Goal: Ask a question: Seek information or help from site administrators or community

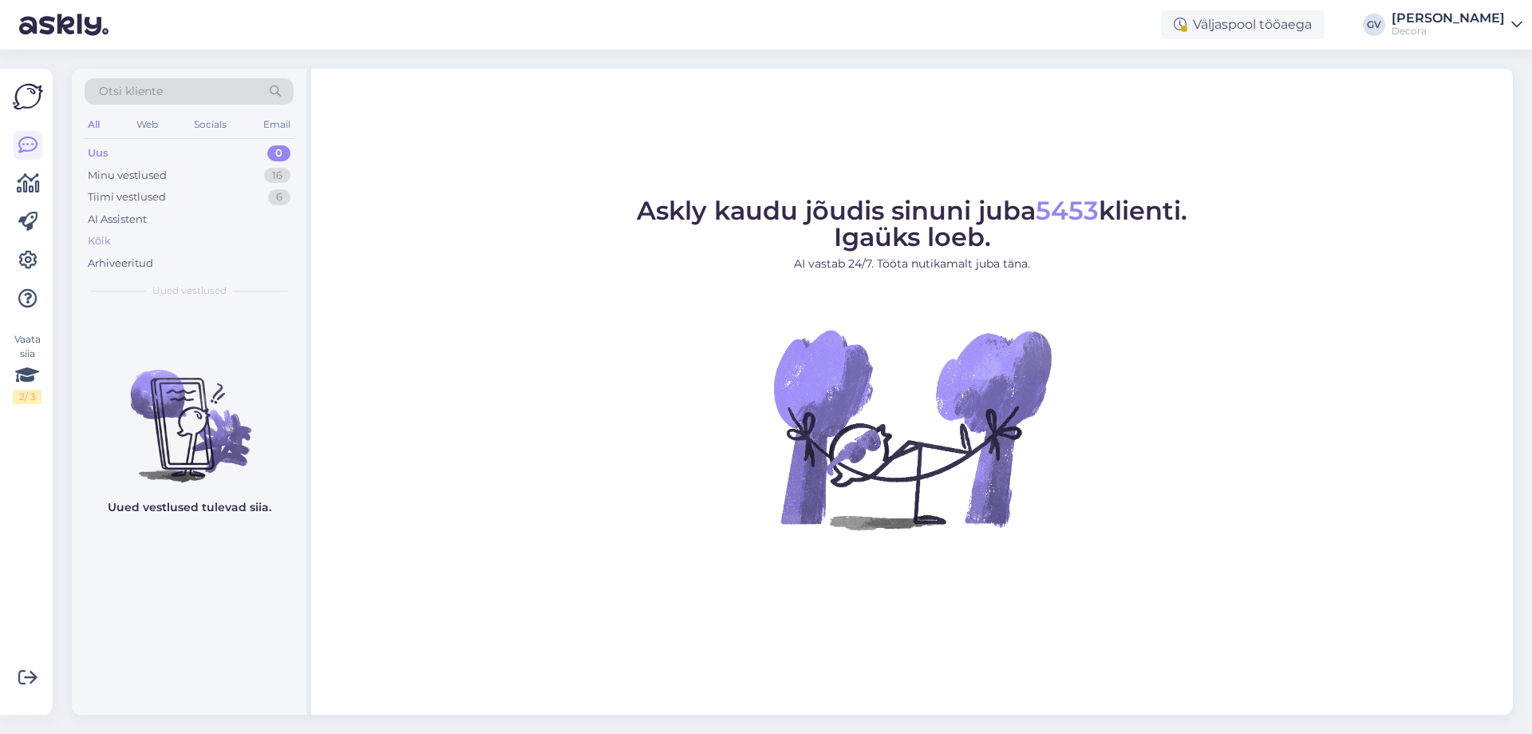
click at [103, 246] on div "Kõik" at bounding box center [99, 241] width 23 height 16
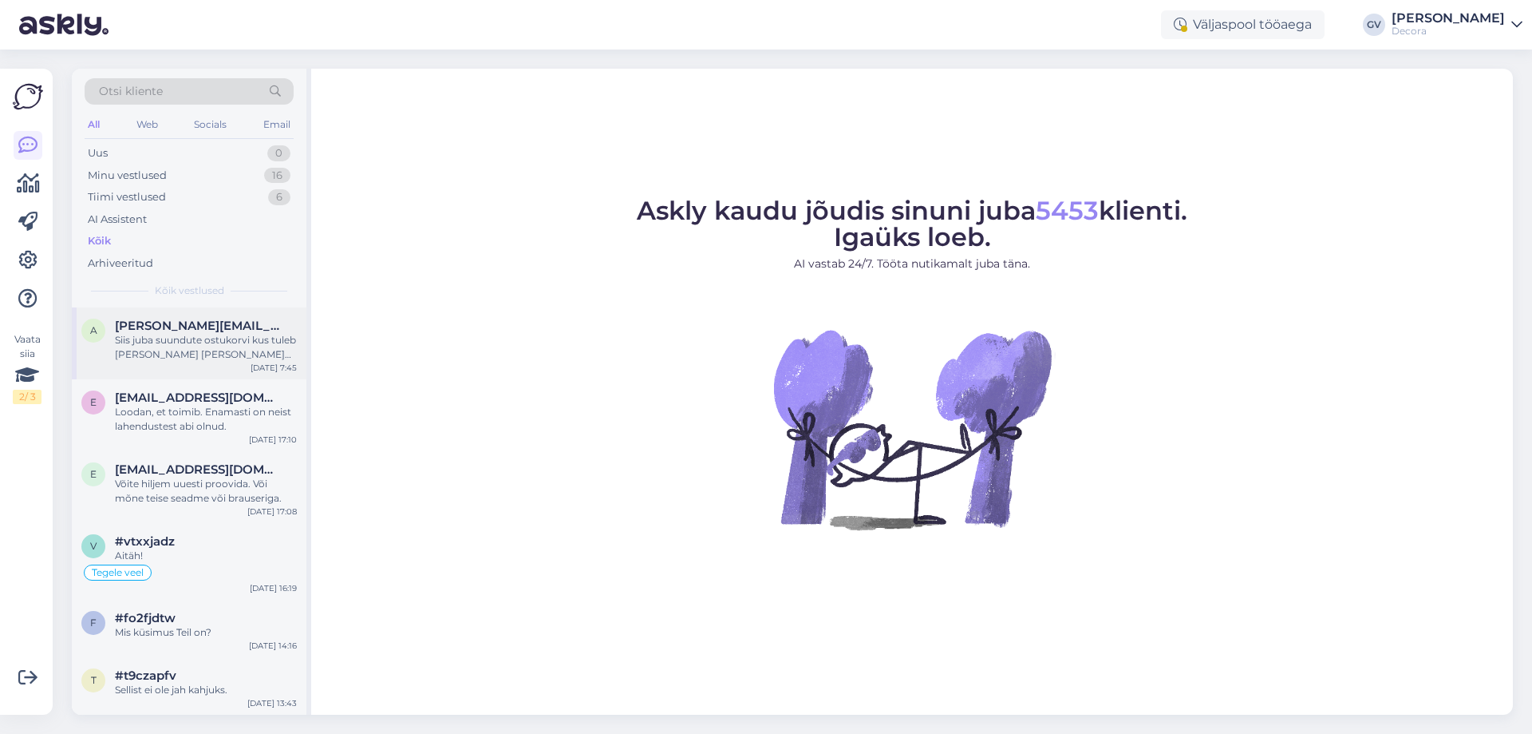
click at [176, 342] on div "Siis juba suundute ostukorvi kus tuleb [PERSON_NAME] [PERSON_NAME] meetodi osas…" at bounding box center [206, 347] width 182 height 29
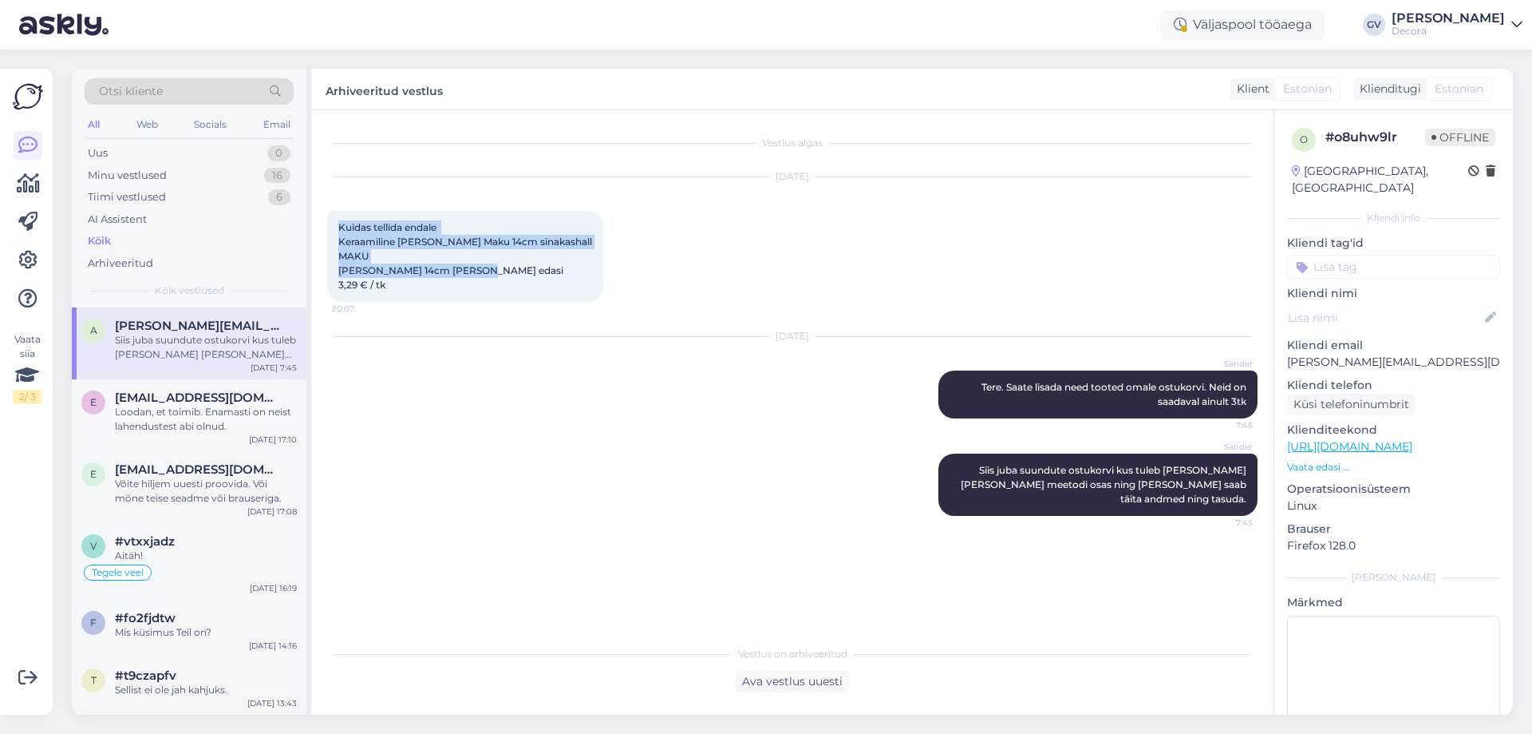
drag, startPoint x: 425, startPoint y: 284, endPoint x: 339, endPoint y: 223, distance: 105.9
click at [339, 223] on div "Kuidas tellida endale Keraamiline [PERSON_NAME] Maku 14cm sinakashall MAKU [PER…" at bounding box center [465, 256] width 276 height 91
copy span "Kuidas tellida endale Keraamiline [PERSON_NAME] Maku 14cm sinakashall MAKU [PER…"
click at [123, 409] on div "Loodan, et toimib. Enamasti on neist lahendustest abi olnud." at bounding box center [206, 419] width 182 height 29
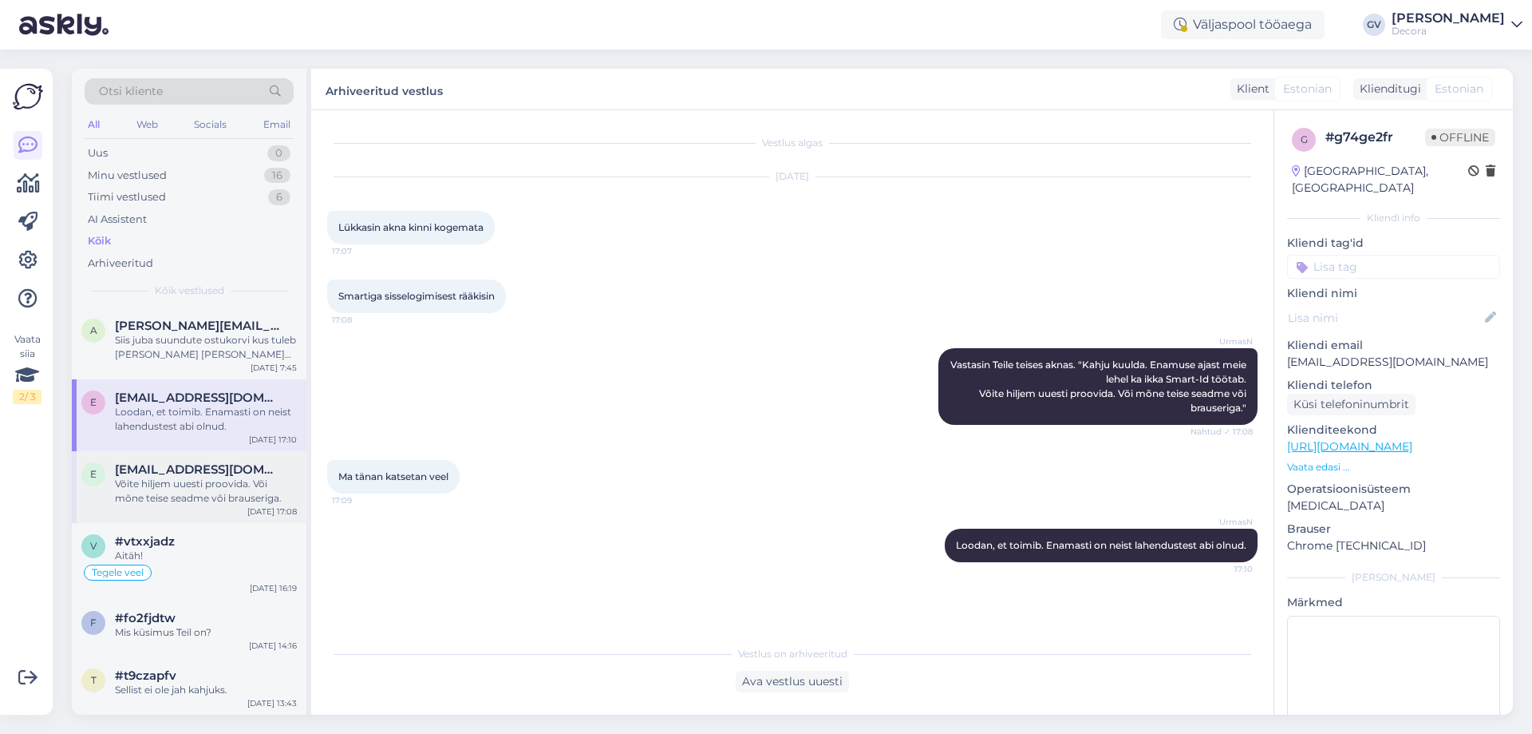
click at [213, 477] on div "Võite hiljem uuesti proovida. Või mõne teise seadme või brauseriga." at bounding box center [206, 491] width 182 height 29
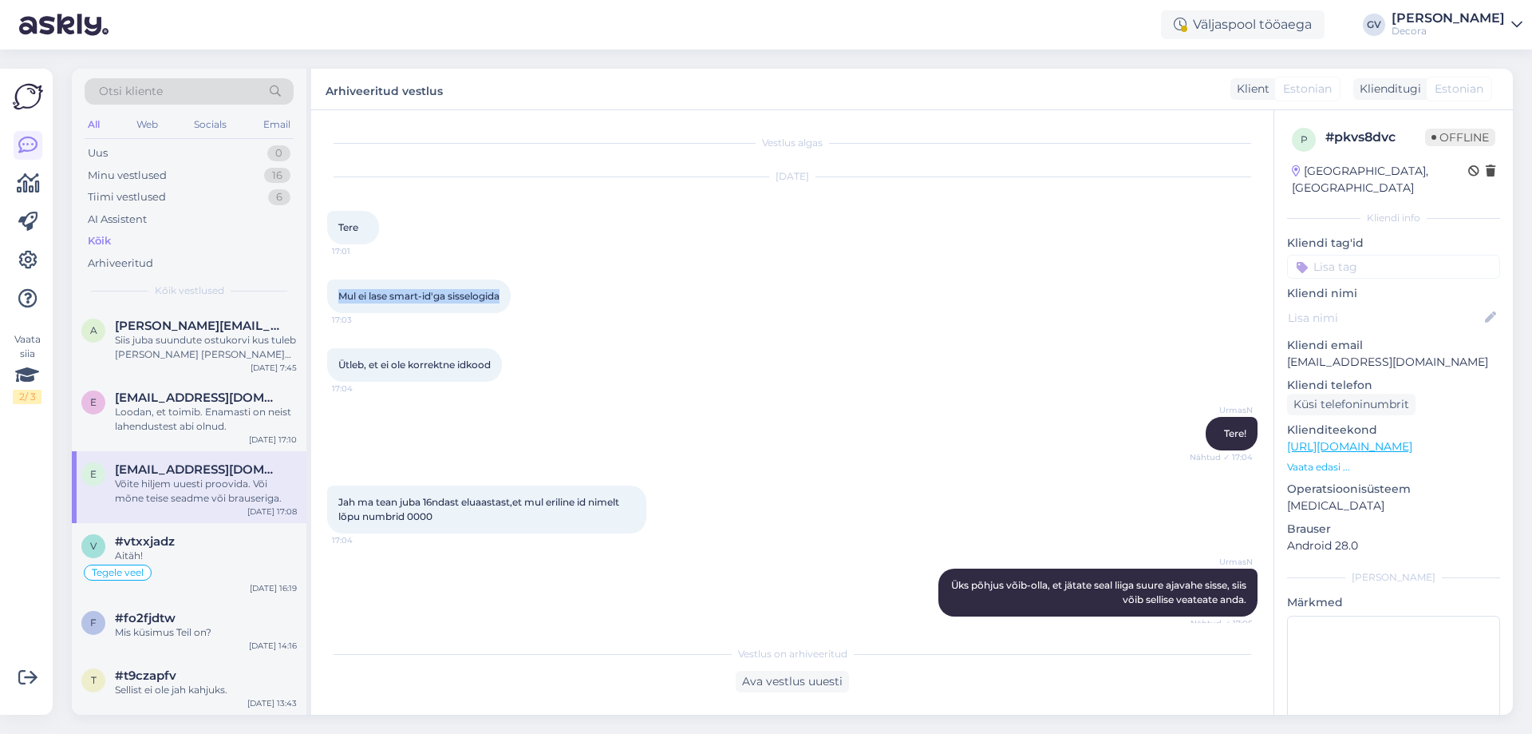
drag, startPoint x: 504, startPoint y: 293, endPoint x: 342, endPoint y: 294, distance: 162.8
click at [342, 294] on div "Mul ei lase smart-id'ga sisselogida 17:03" at bounding box center [419, 296] width 184 height 34
copy span "Mul ei lase smart-id'ga sisselogida"
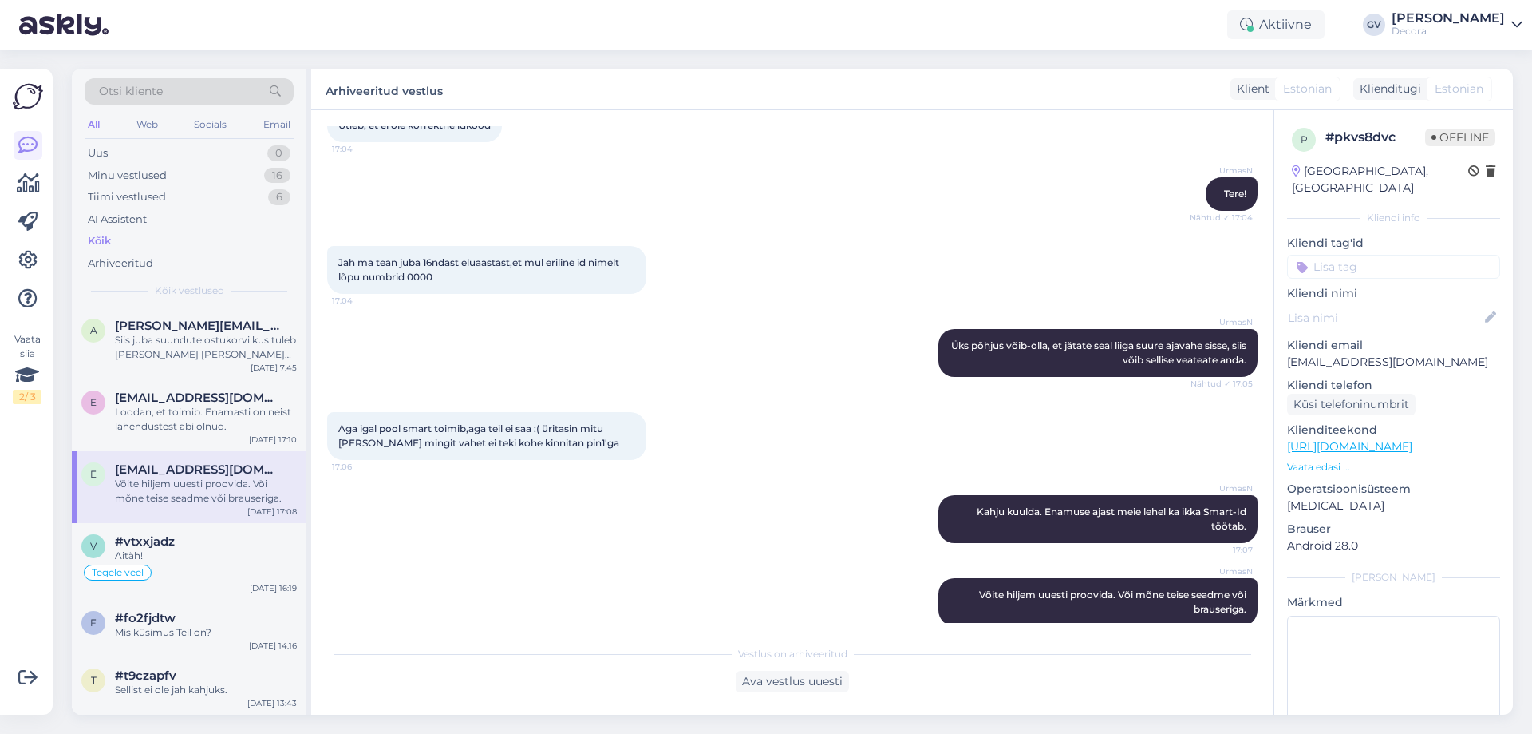
scroll to position [260, 0]
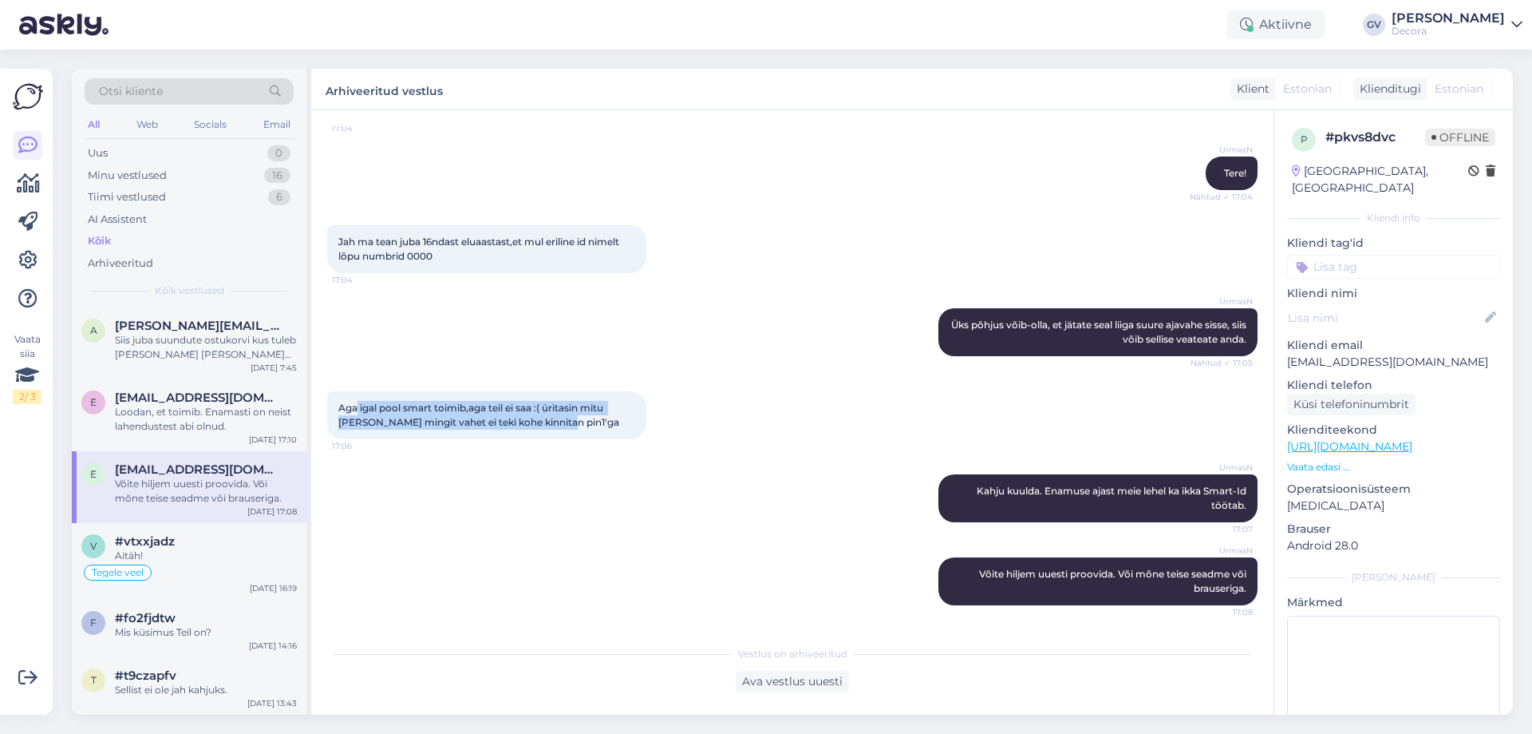
drag, startPoint x: 357, startPoint y: 400, endPoint x: 564, endPoint y: 417, distance: 207.5
click at [564, 417] on div "Aga igal pool smart toimib,aga teil ei saa :( üritasin mitu [PERSON_NAME] mingi…" at bounding box center [486, 415] width 319 height 48
click at [567, 418] on span "Aga igal pool smart toimib,aga teil ei saa :( üritasin mitu [PERSON_NAME] mingi…" at bounding box center [478, 414] width 281 height 26
click at [176, 563] on div "Tegele veel" at bounding box center [189, 572] width 216 height 19
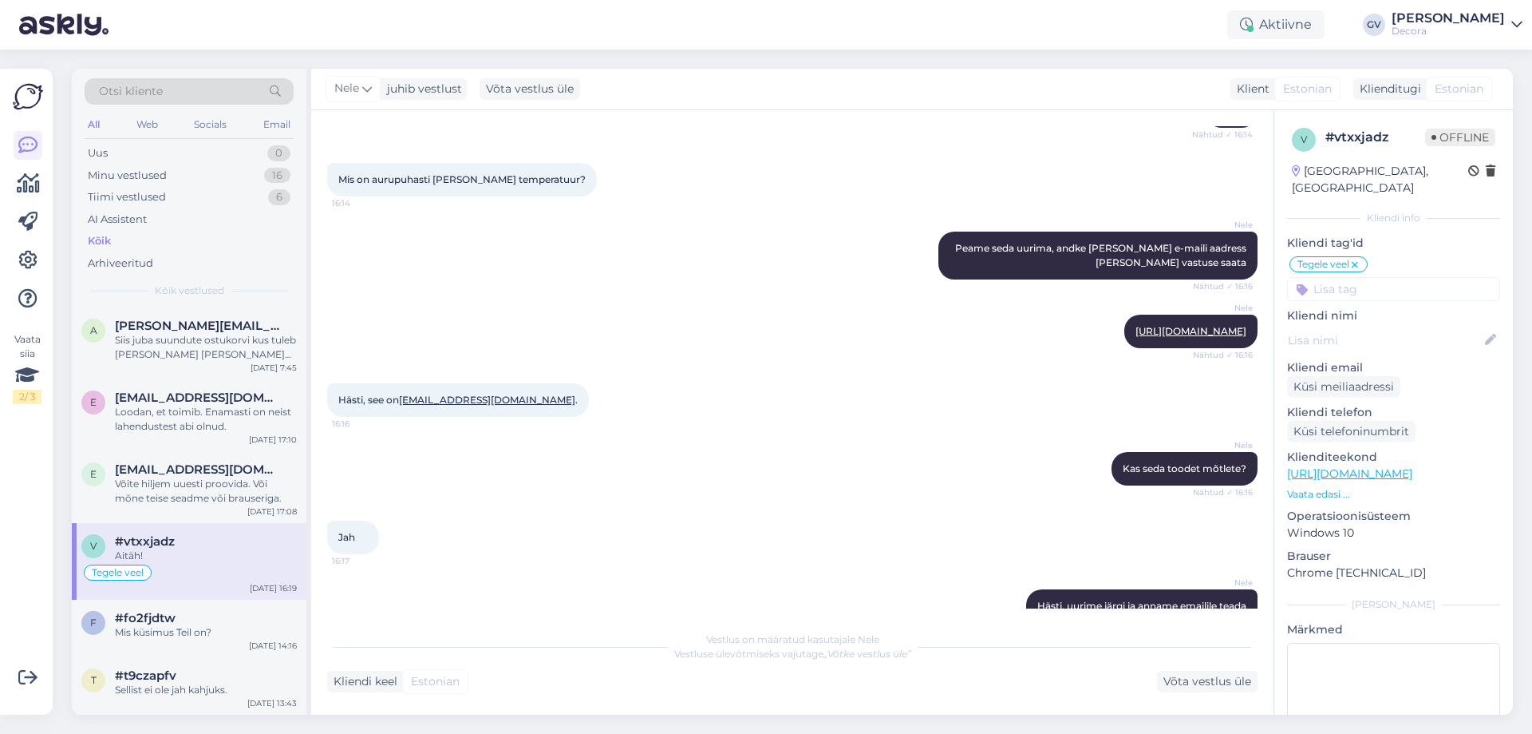
scroll to position [0, 0]
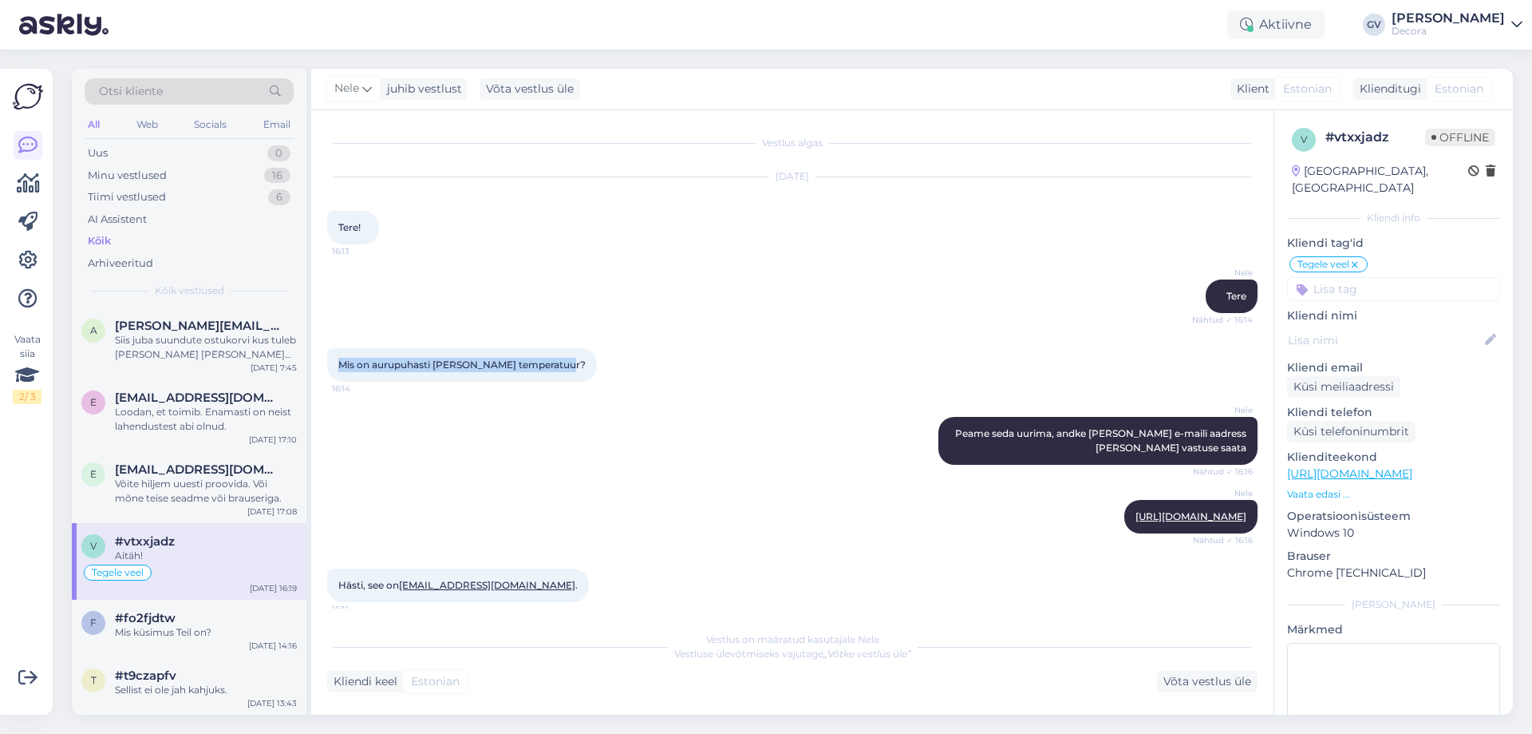
drag, startPoint x: 560, startPoint y: 363, endPoint x: 341, endPoint y: 365, distance: 219.5
click at [341, 365] on div "Mis on aurupuhasti [PERSON_NAME] temperatuur? 16:14" at bounding box center [462, 365] width 270 height 34
copy span "Mis on aurupuhasti [PERSON_NAME] temperatuur?"
click at [562, 350] on div "Mis on aurupuhasti [PERSON_NAME] temperatuur? 16:14" at bounding box center [462, 365] width 270 height 34
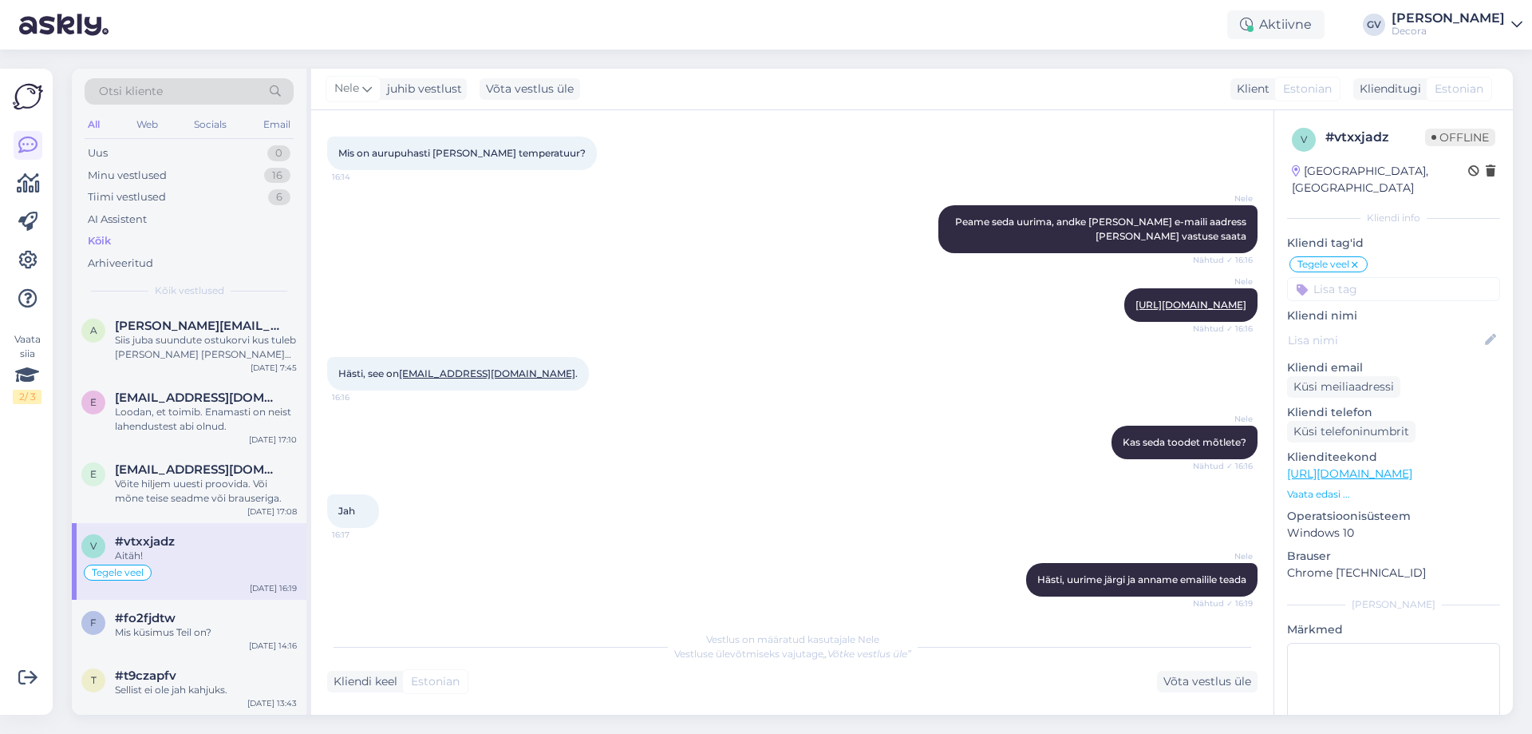
scroll to position [239, 0]
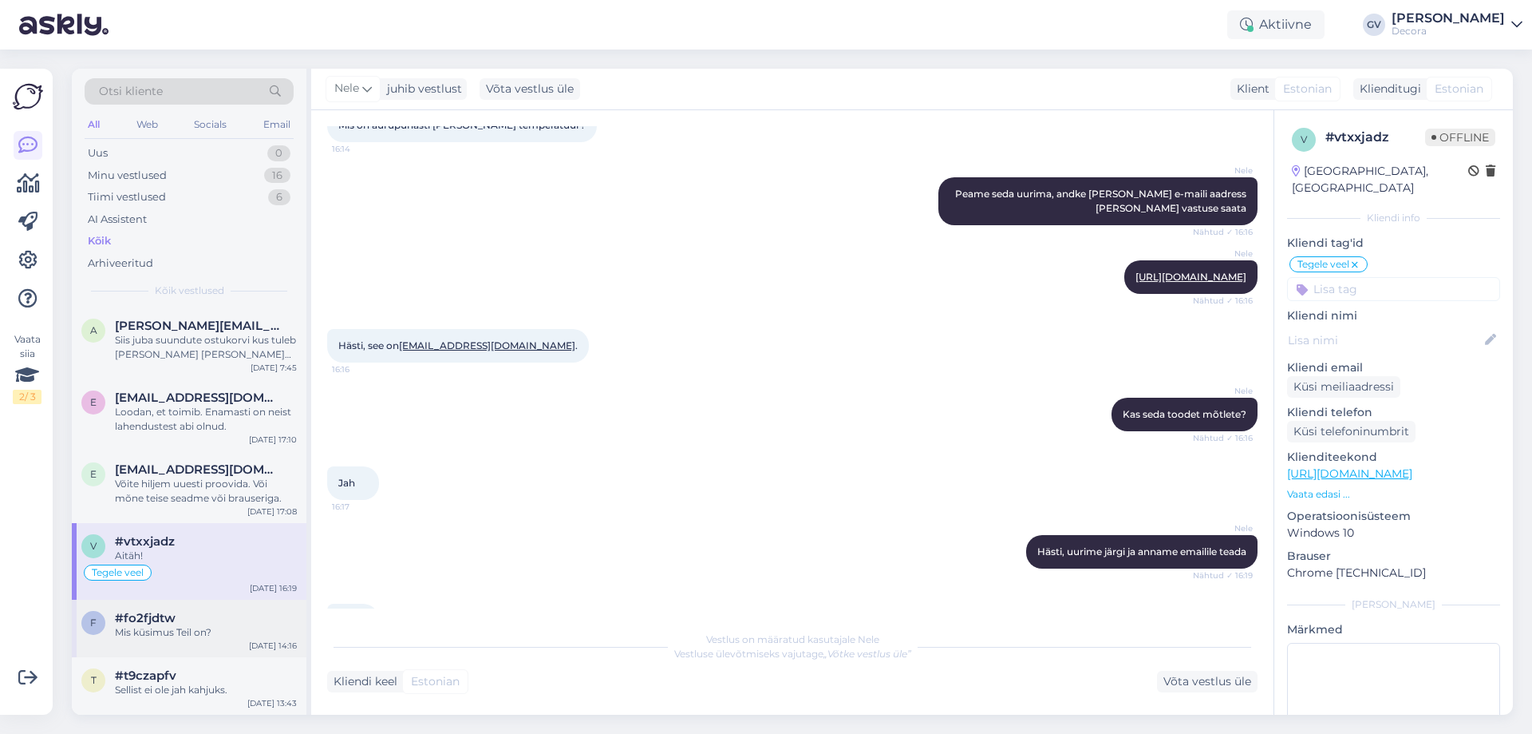
click at [186, 628] on div "Mis küsimus Teil on?" at bounding box center [206, 632] width 182 height 14
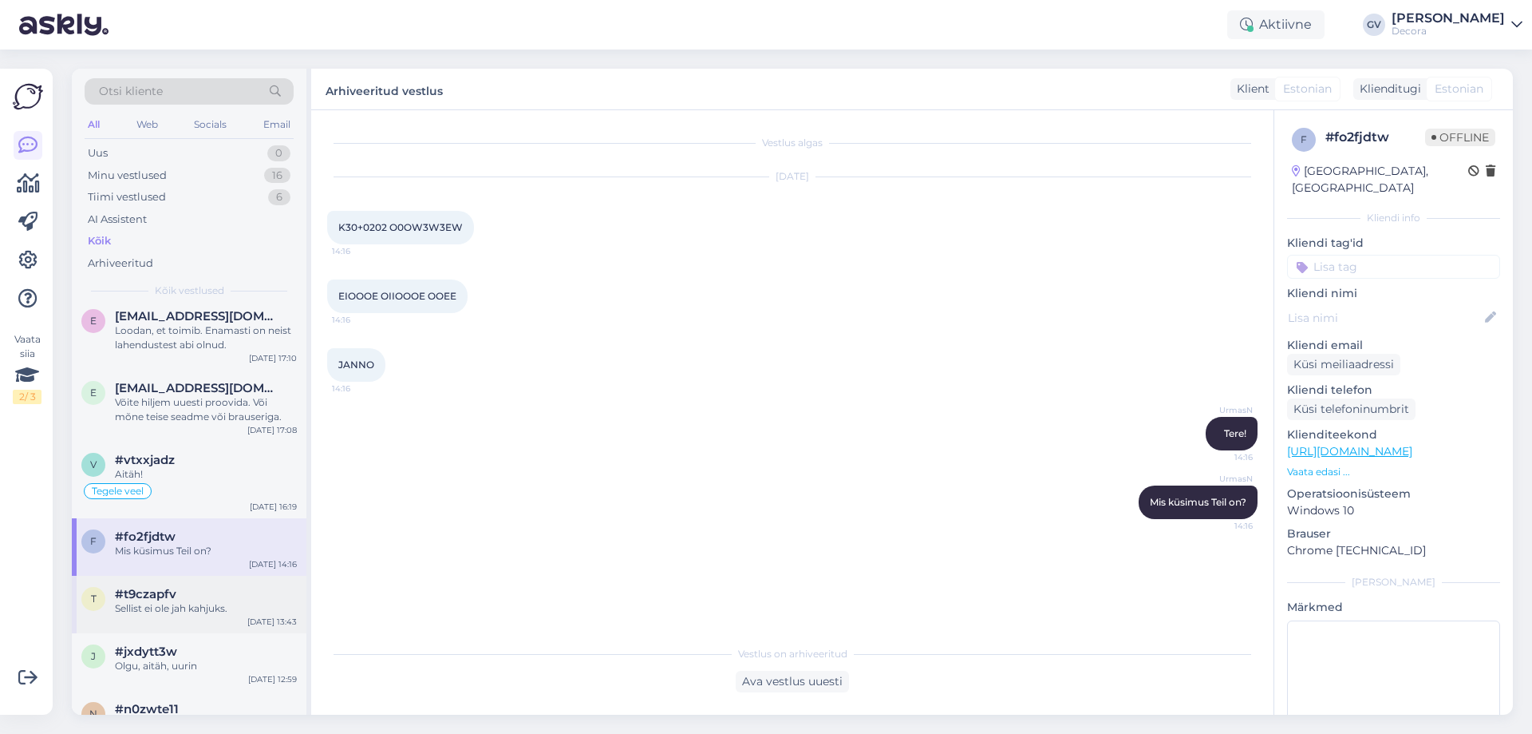
scroll to position [160, 0]
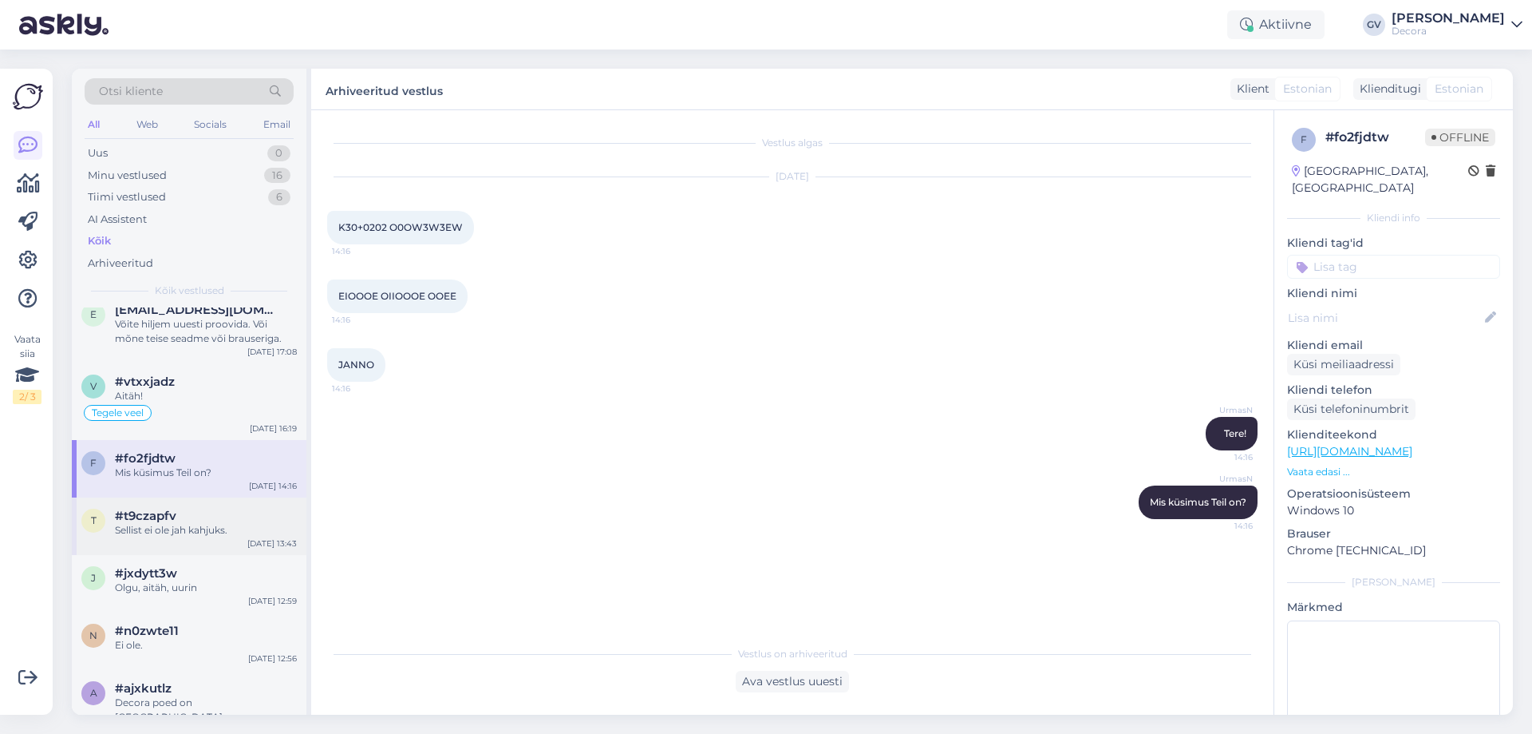
click at [173, 520] on span "#t9czapfv" at bounding box center [145, 515] width 61 height 14
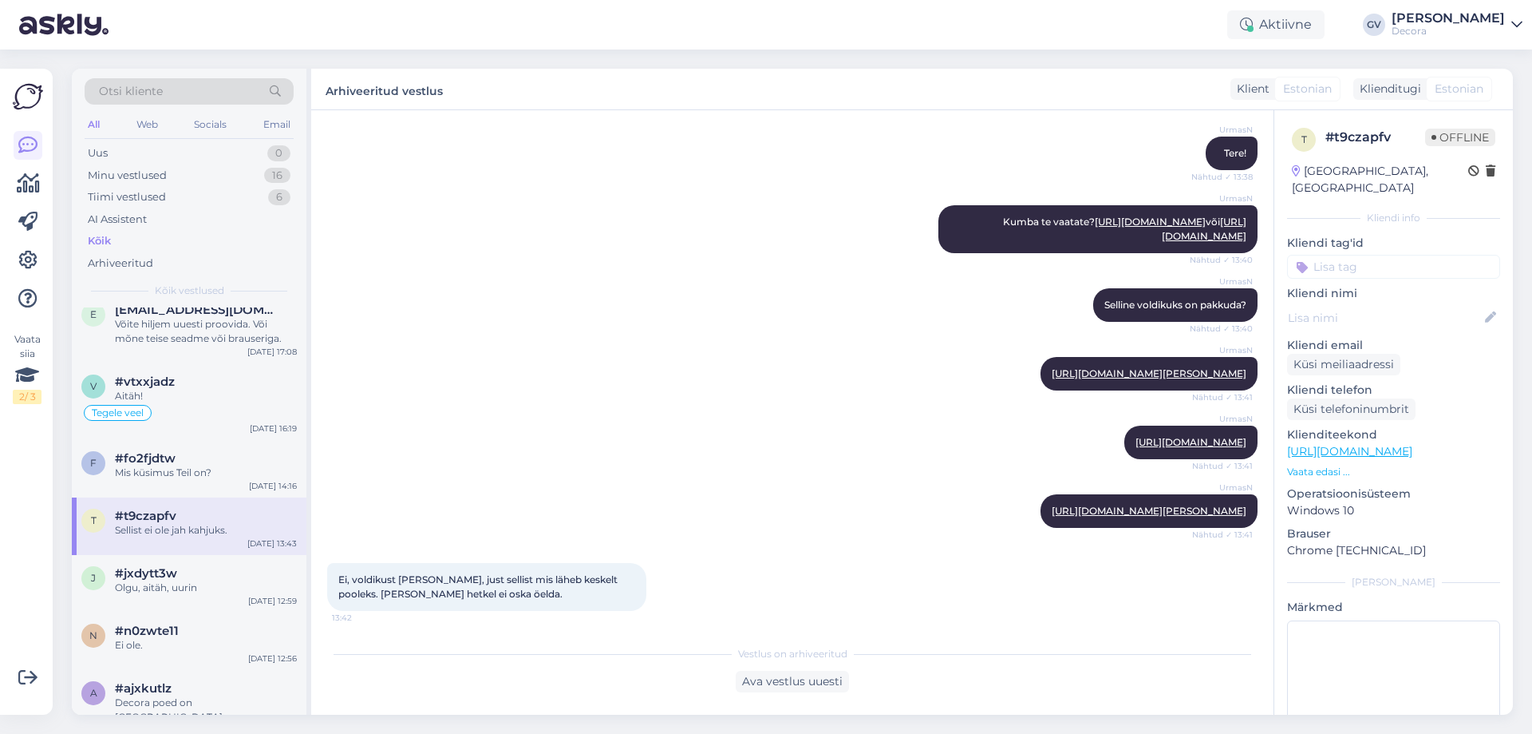
scroll to position [0, 0]
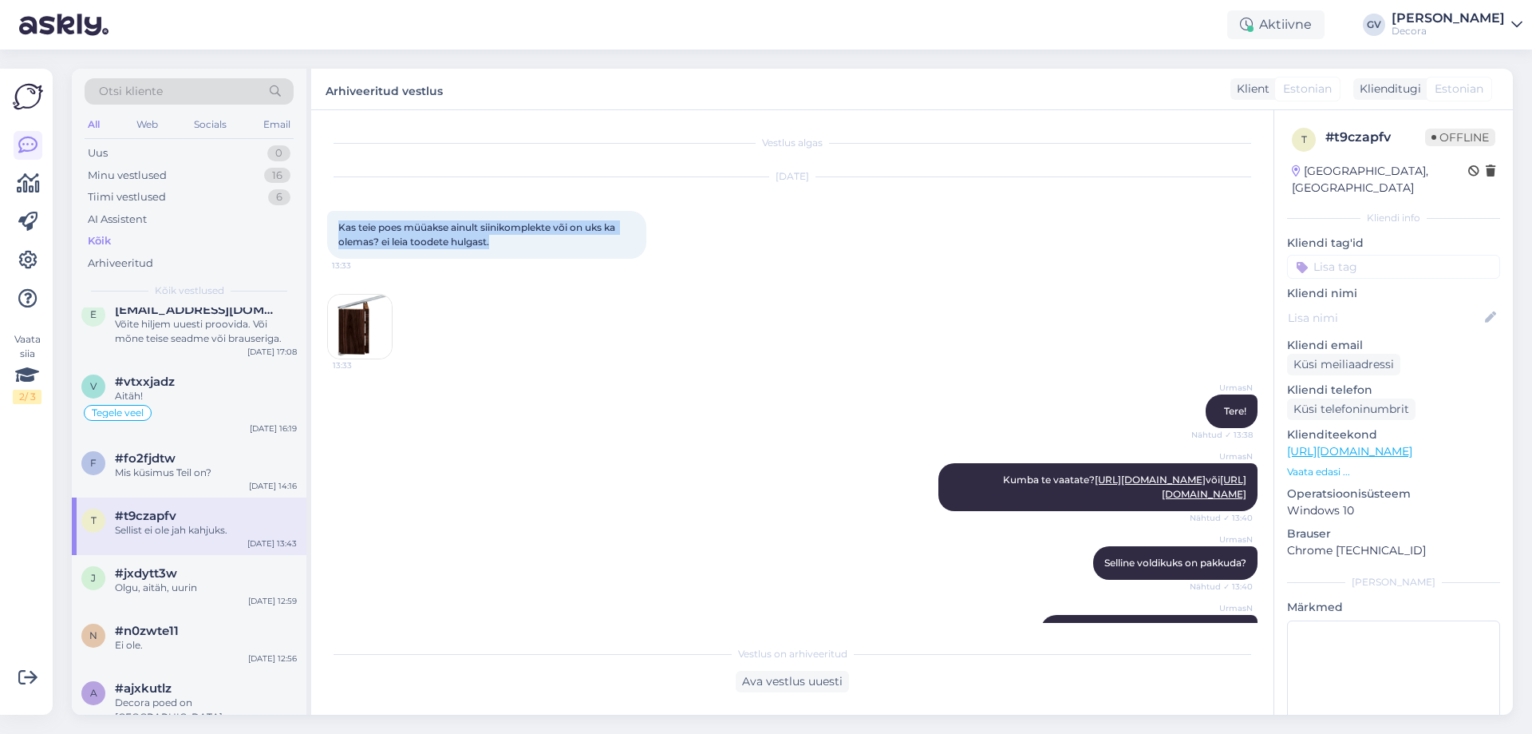
drag, startPoint x: 471, startPoint y: 239, endPoint x: 336, endPoint y: 229, distance: 135.3
click at [336, 229] on div "Kas teie poes müüakse ainult siinikomplekte või on uks ka olemas? ei leia toode…" at bounding box center [486, 235] width 319 height 48
copy span "Kas teie poes müüakse ainult siinikomplekte või on uks ka olemas? ei leia toode…"
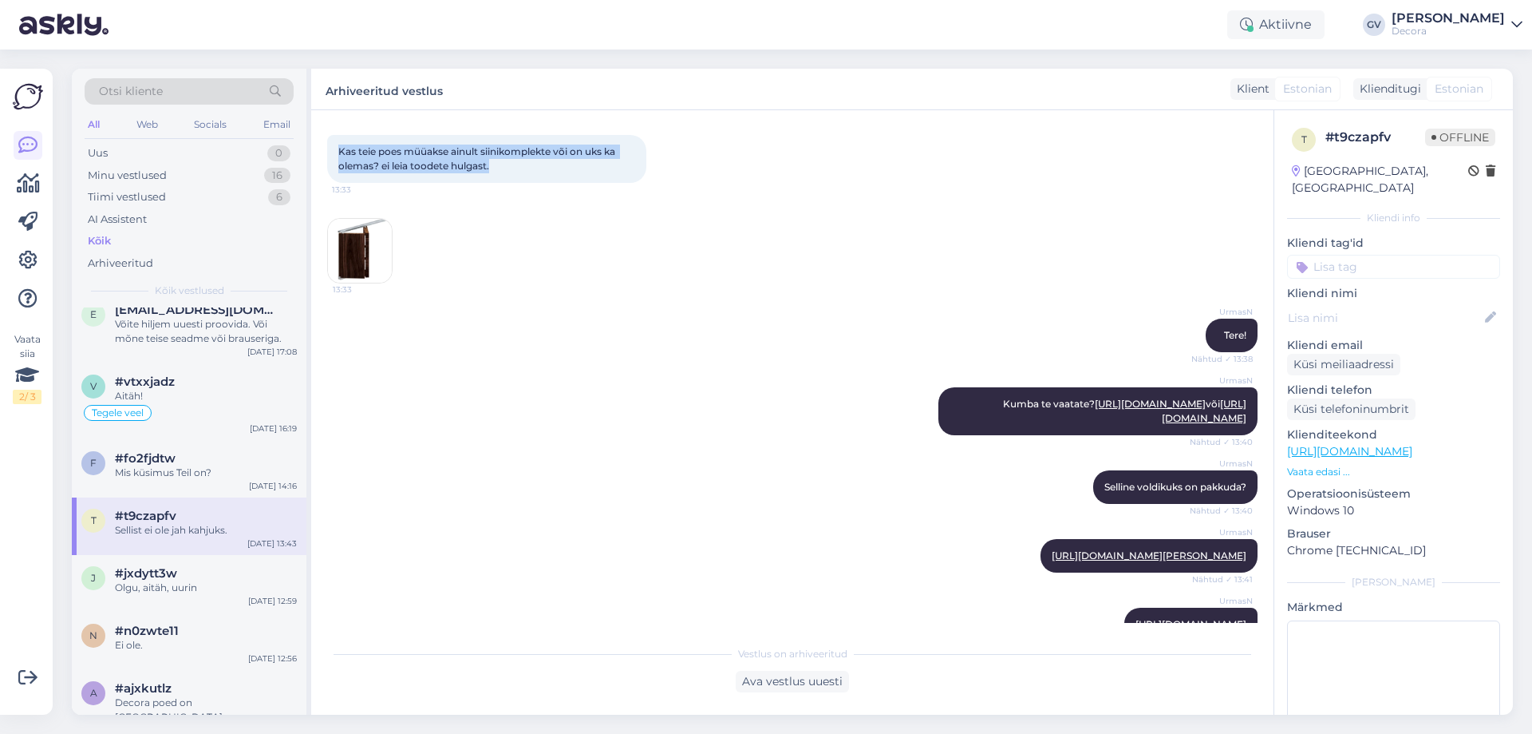
scroll to position [160, 0]
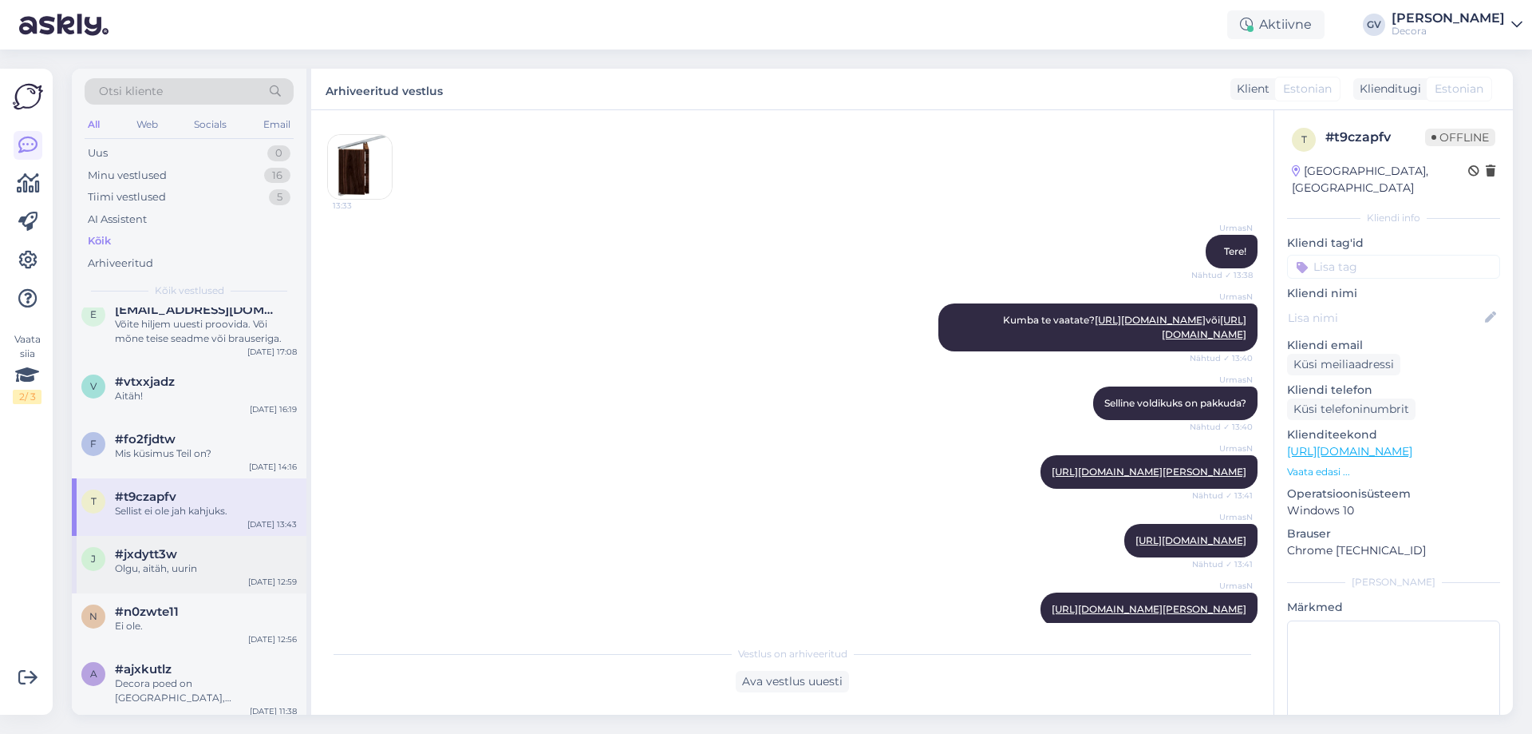
click at [154, 578] on div "j #jxdytt3w Olgu, aitäh, uurin [DATE] 12:59" at bounding box center [189, 564] width 235 height 57
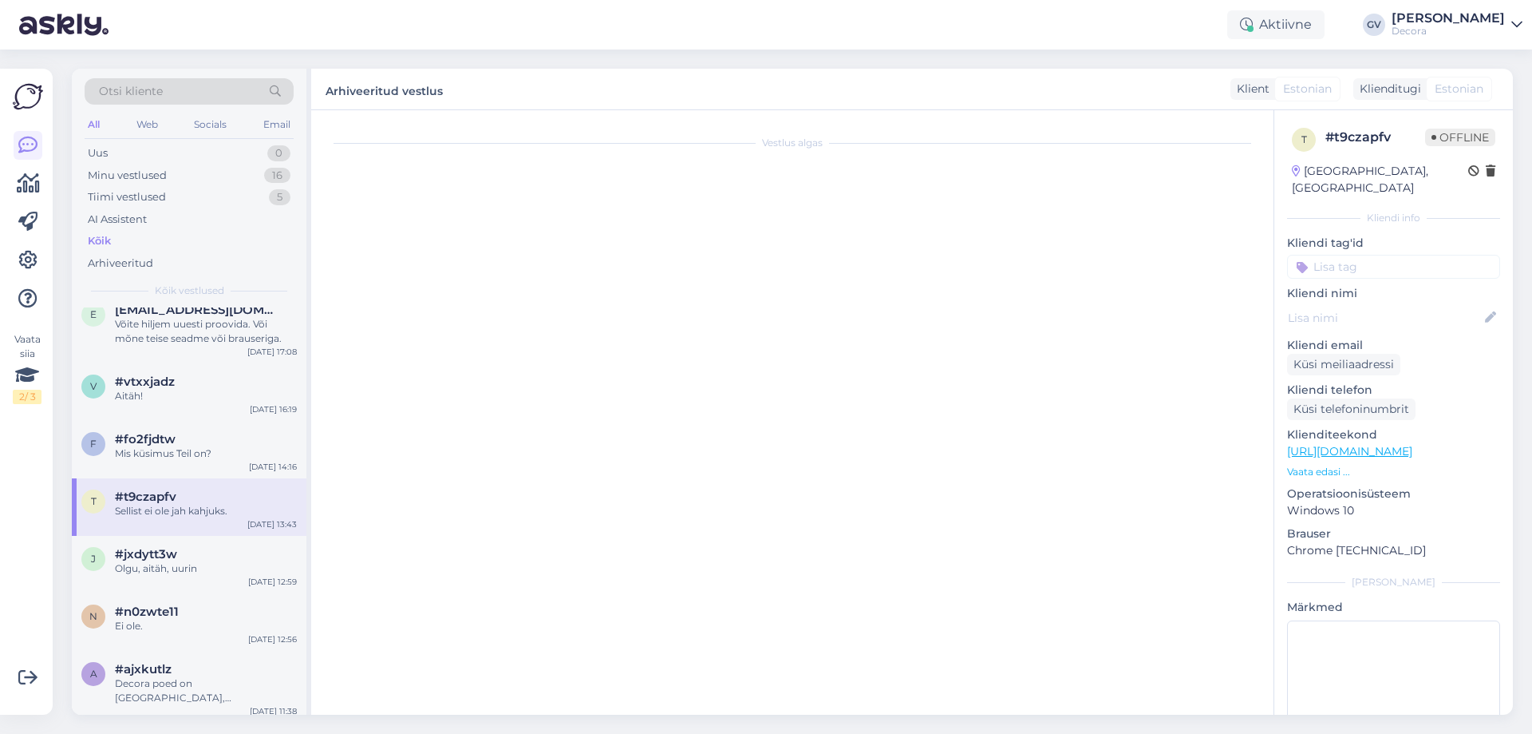
scroll to position [0, 0]
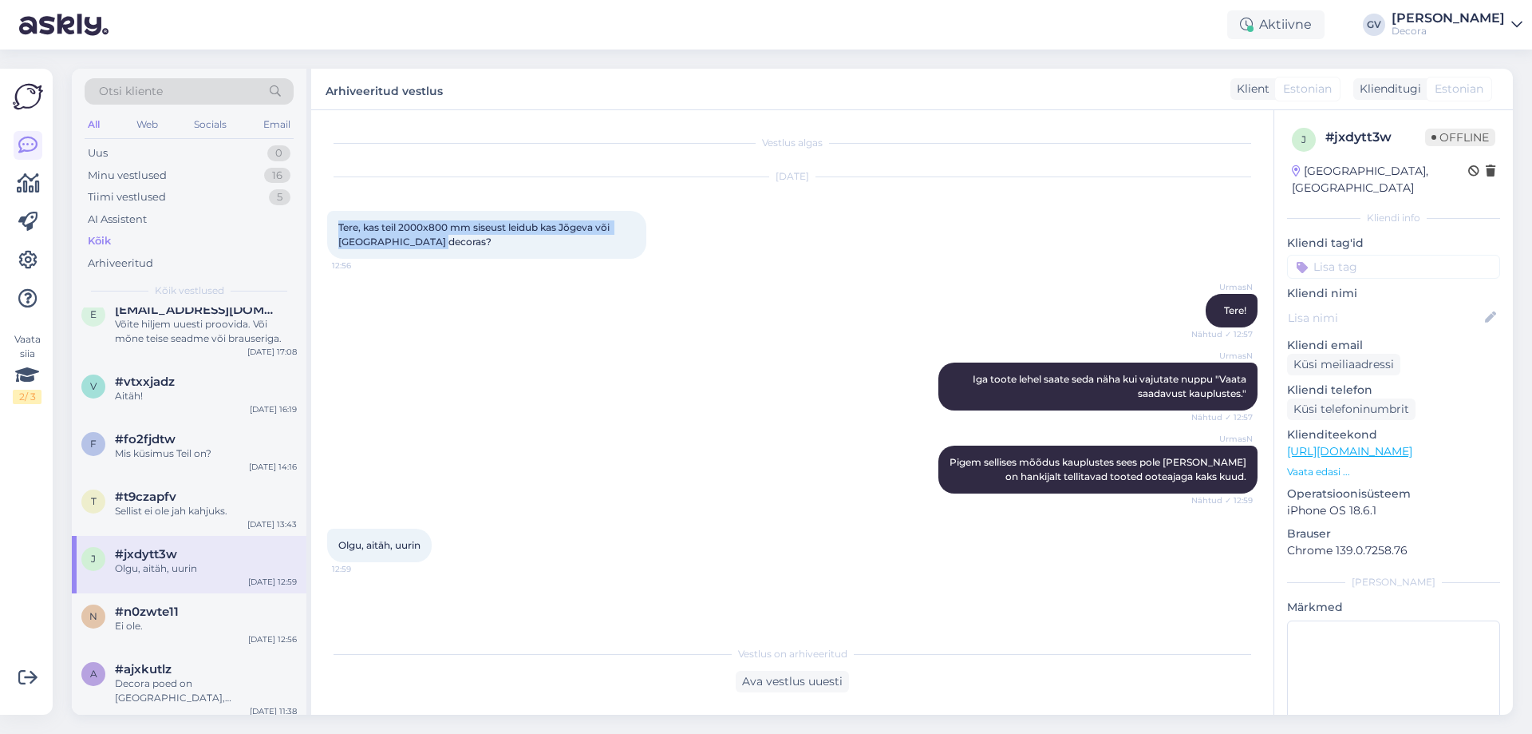
drag, startPoint x: 468, startPoint y: 240, endPoint x: 340, endPoint y: 225, distance: 128.6
click at [340, 225] on div "Tere, kas teil 2000x800 mm siseust leidub kas Jõgeva või [GEOGRAPHIC_DATA] deco…" at bounding box center [486, 235] width 319 height 48
copy span "Tere, kas teil 2000x800 mm siseust leidub kas Jõgeva või [GEOGRAPHIC_DATA] deco…"
click at [544, 487] on div "UrmasN Pigem sellises mõõdus kauplustes sees pole [PERSON_NAME] on hankijalt te…" at bounding box center [792, 469] width 931 height 83
